Goal: Check status: Check status

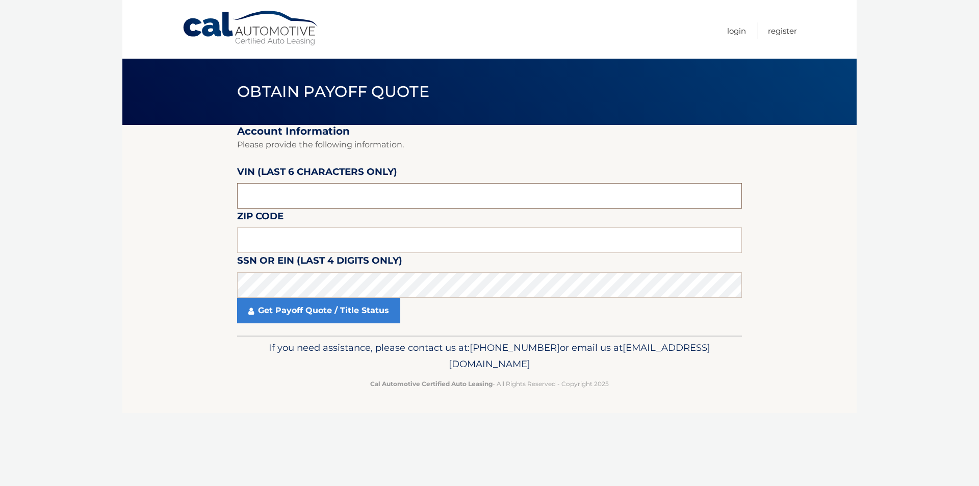
click at [364, 204] on input "text" at bounding box center [489, 195] width 505 height 25
click at [349, 201] on input "text" at bounding box center [489, 195] width 505 height 25
type input "687151"
click at [287, 241] on input "text" at bounding box center [489, 239] width 505 height 25
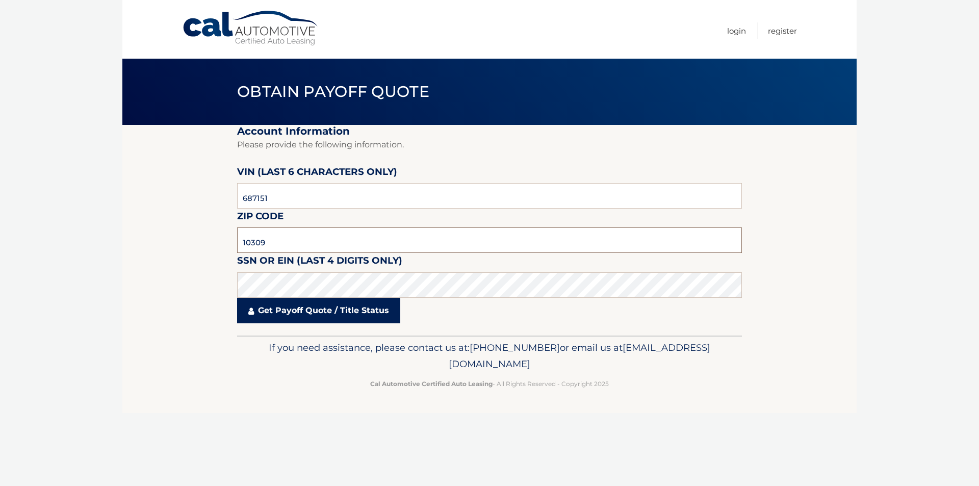
type input "10309"
click at [268, 313] on link "Get Payoff Quote / Title Status" at bounding box center [318, 310] width 163 height 25
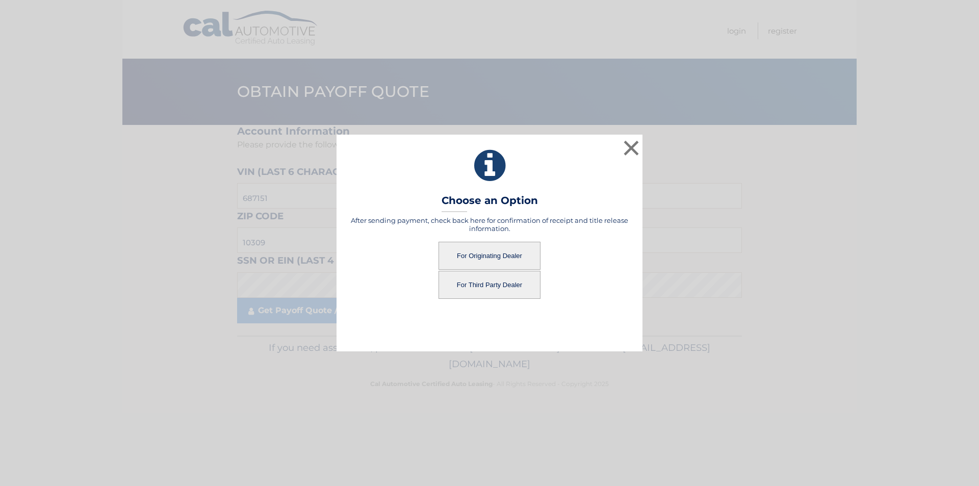
click at [504, 279] on button "For Third Party Dealer" at bounding box center [490, 285] width 102 height 28
click at [480, 286] on button "For Third Party Dealer" at bounding box center [490, 285] width 102 height 28
click at [482, 286] on button "For Third Party Dealer" at bounding box center [490, 285] width 102 height 28
click at [472, 279] on button "For Third Party Dealer" at bounding box center [490, 285] width 102 height 28
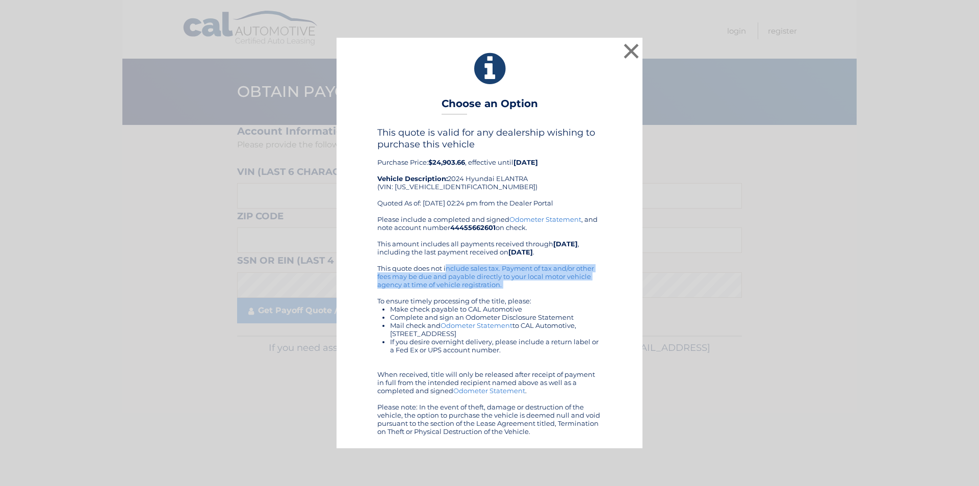
click at [476, 283] on div "Please include a completed and signed Odometer Statement , and note account num…" at bounding box center [489, 325] width 224 height 220
